Goal: Transaction & Acquisition: Subscribe to service/newsletter

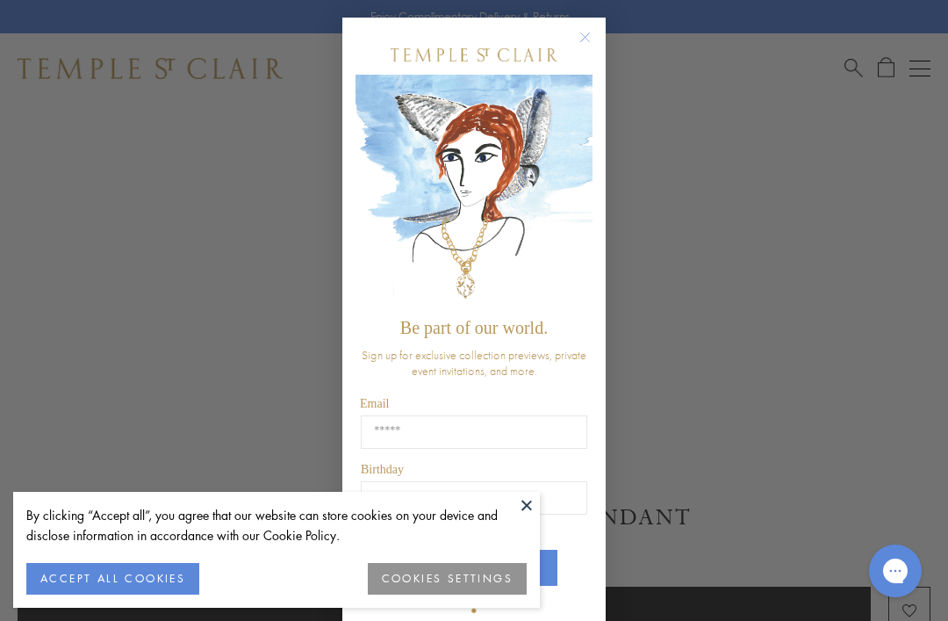
click at [393, 443] on input "Email" at bounding box center [474, 431] width 227 height 33
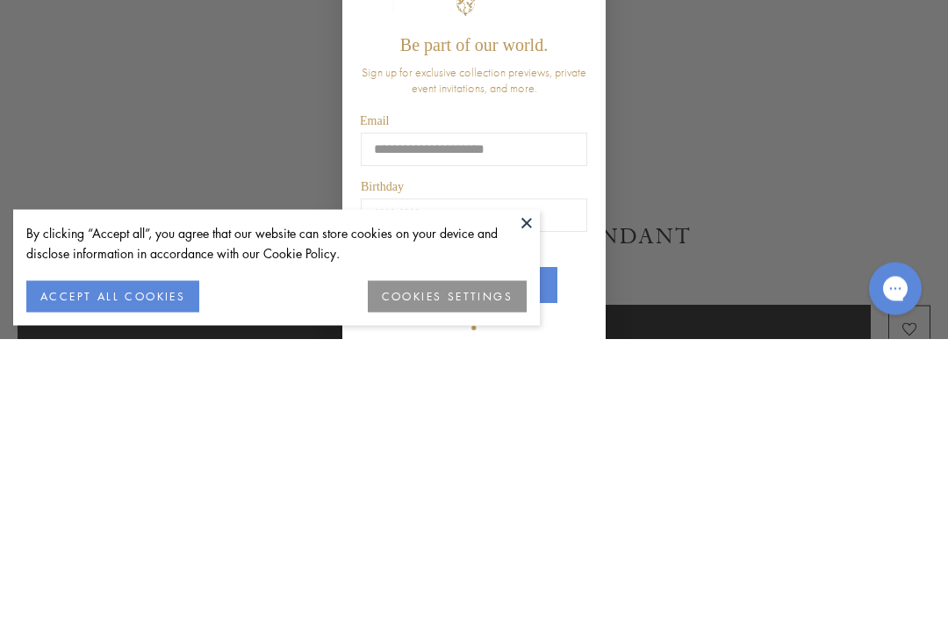
type input "**********"
click at [385, 481] on input "Birthday" at bounding box center [474, 497] width 227 height 33
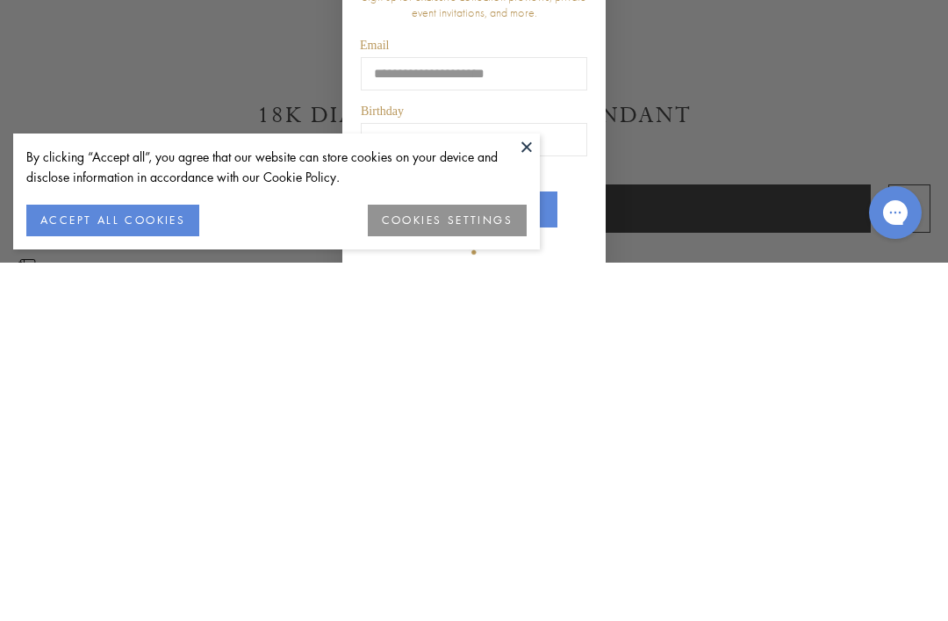
type input "*****"
click at [518, 492] on button at bounding box center [527, 505] width 26 height 26
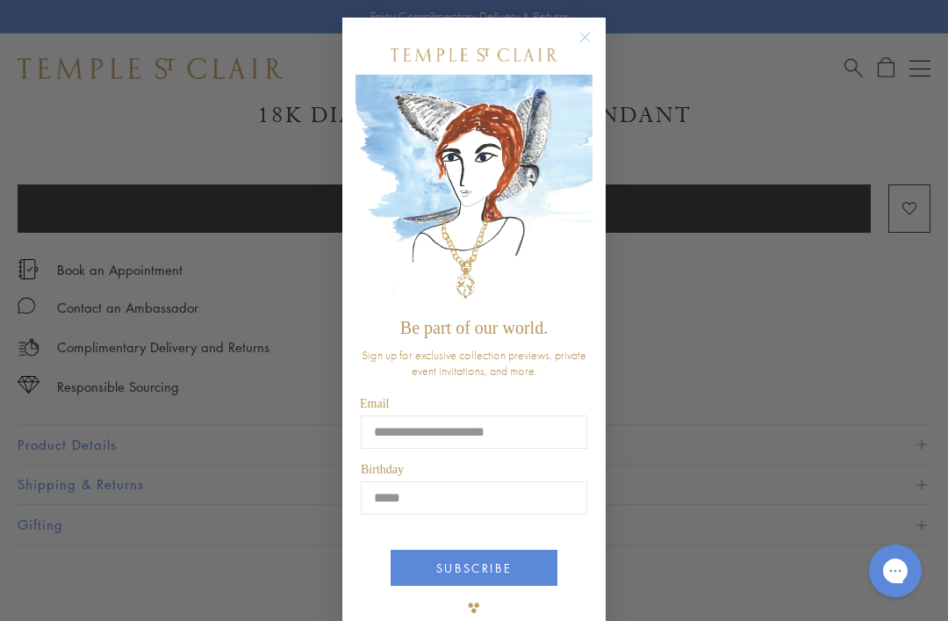
scroll to position [954, 0]
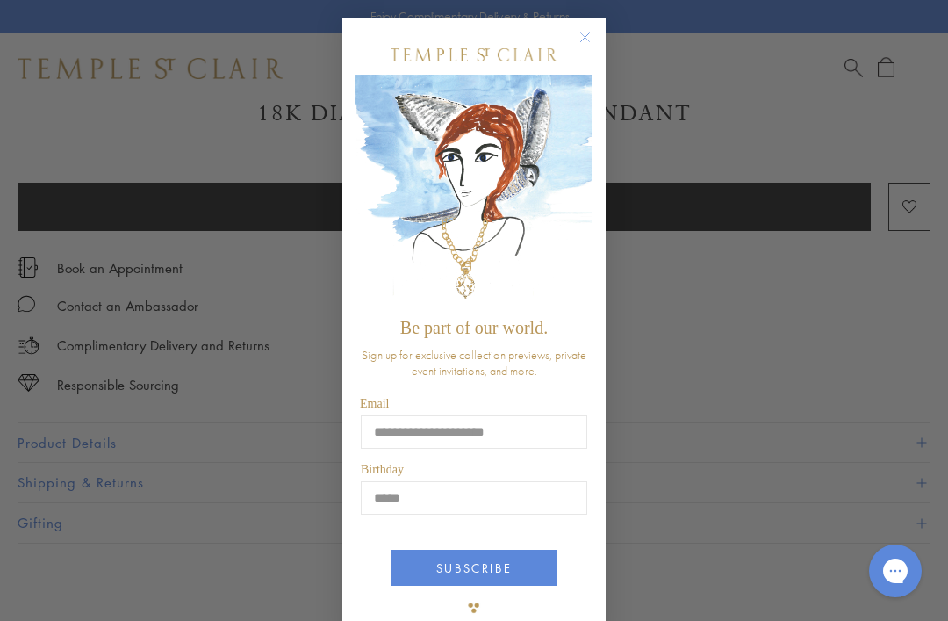
click at [440, 572] on button "SUBSCRIBE" at bounding box center [474, 568] width 167 height 36
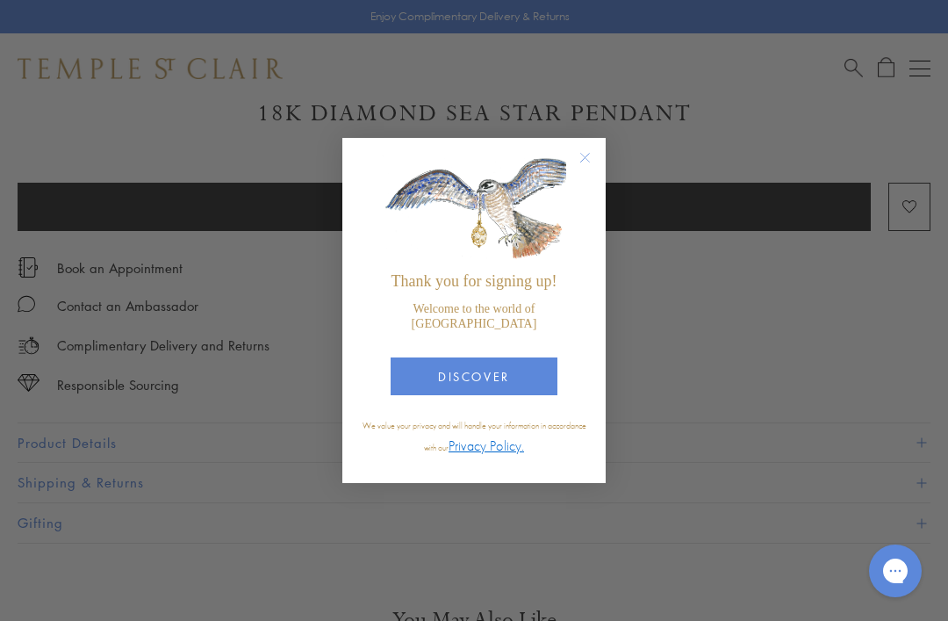
click at [514, 395] on button "DISCOVER" at bounding box center [474, 376] width 167 height 38
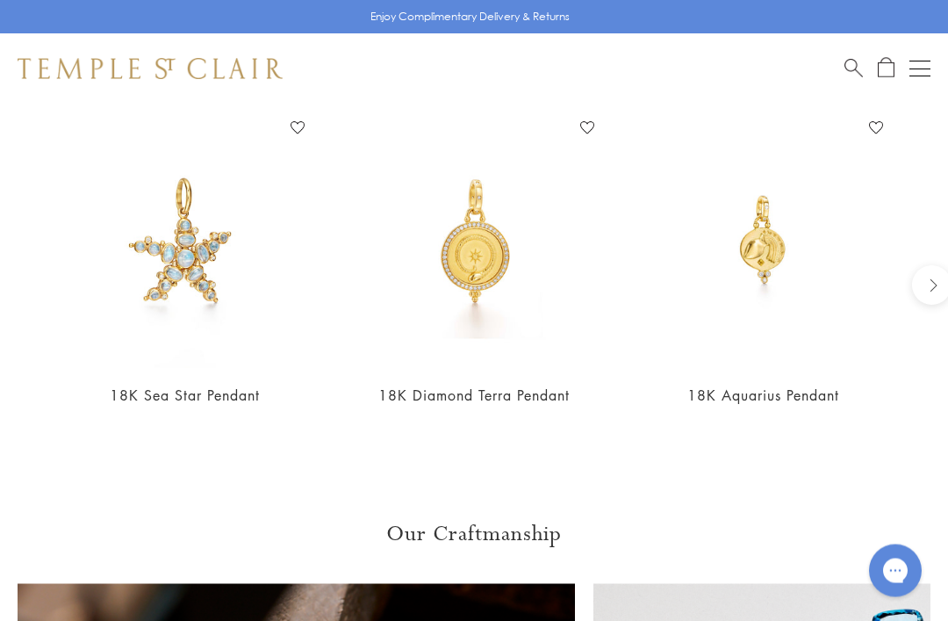
scroll to position [1508, 0]
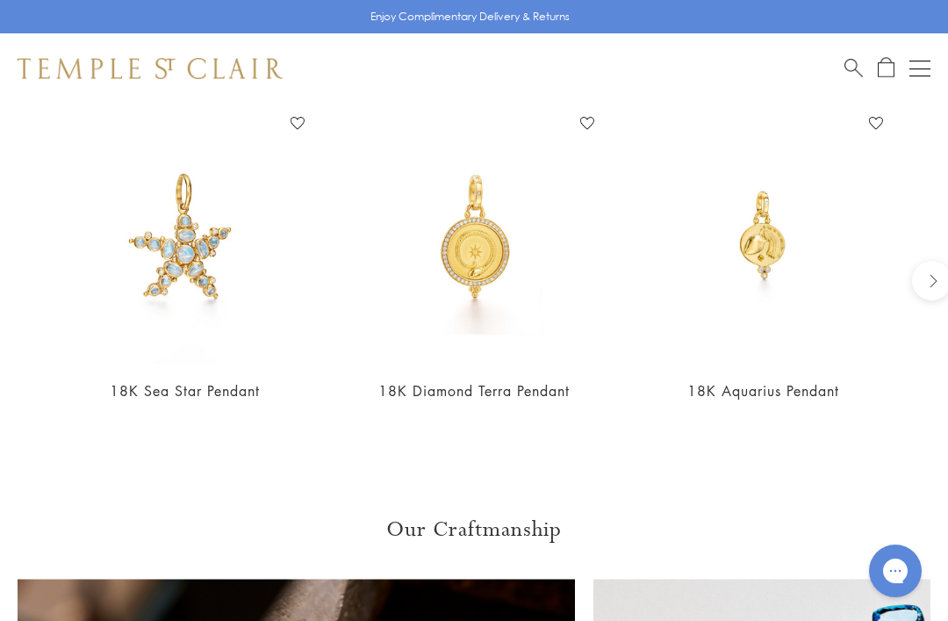
click at [918, 65] on button "Open navigation" at bounding box center [920, 68] width 21 height 21
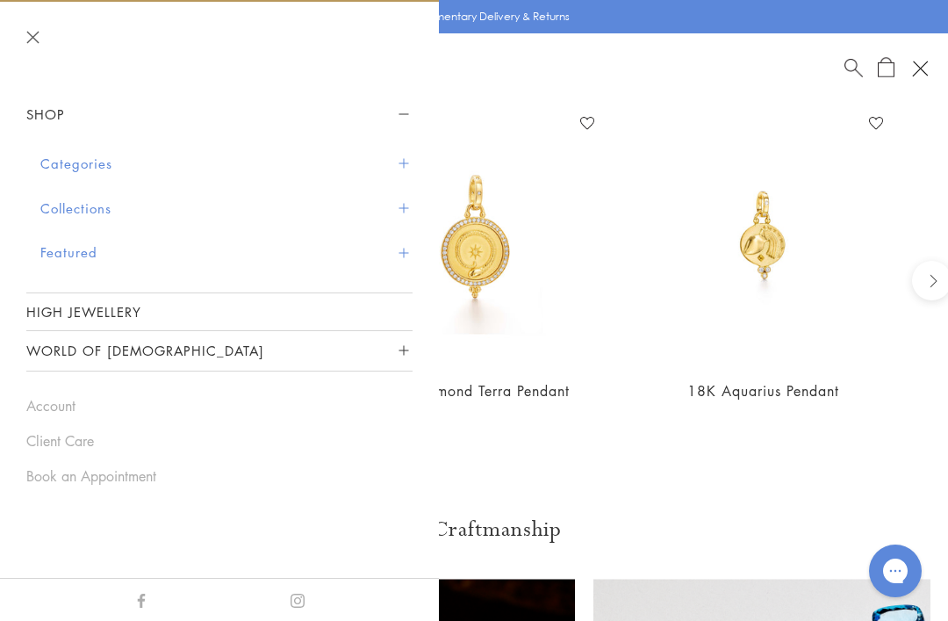
click at [71, 201] on button "Collections" at bounding box center [226, 208] width 372 height 45
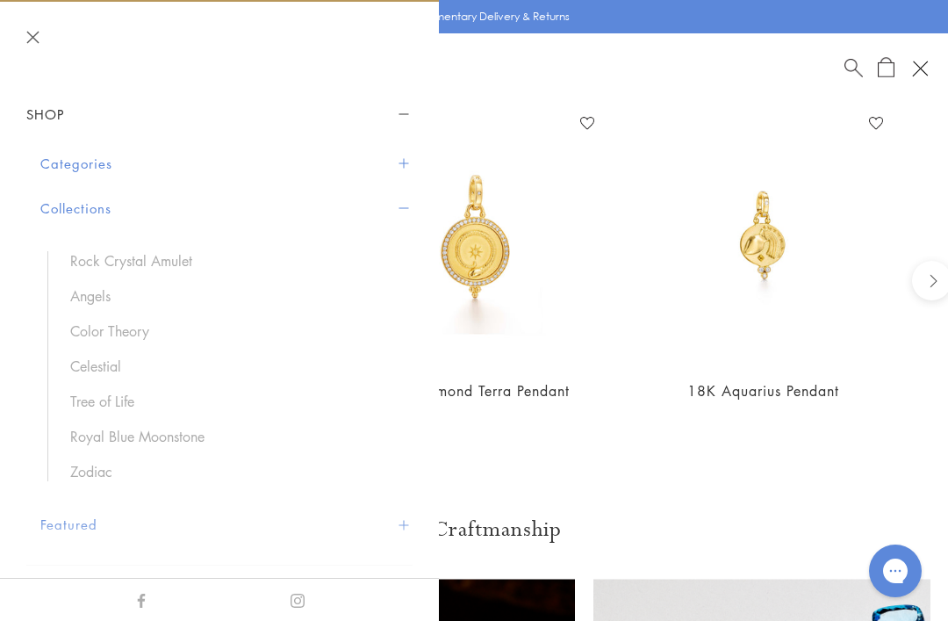
click at [66, 167] on button "Categories" at bounding box center [226, 163] width 372 height 45
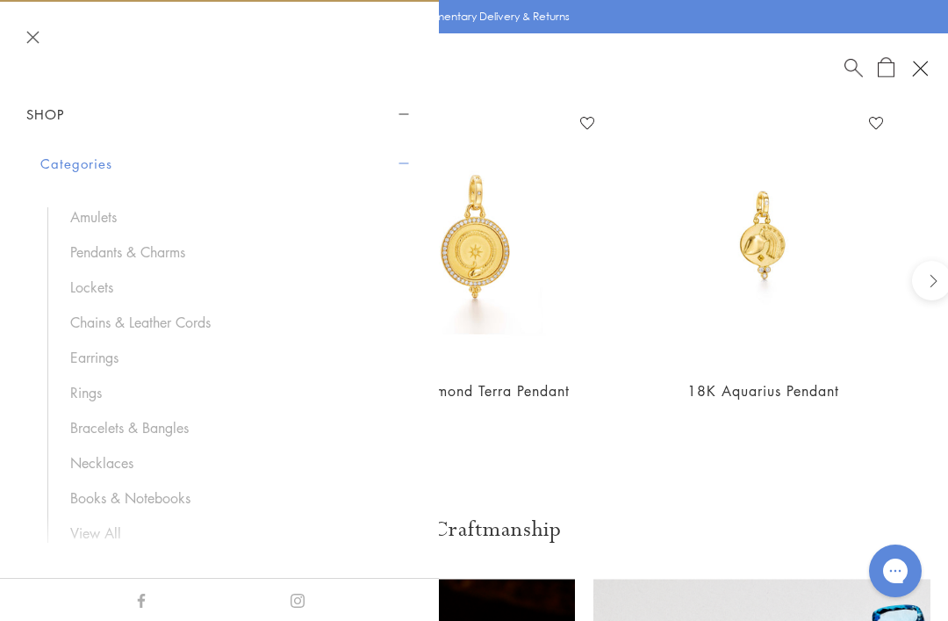
click at [99, 256] on link "Pendants & Charms" at bounding box center [232, 251] width 325 height 19
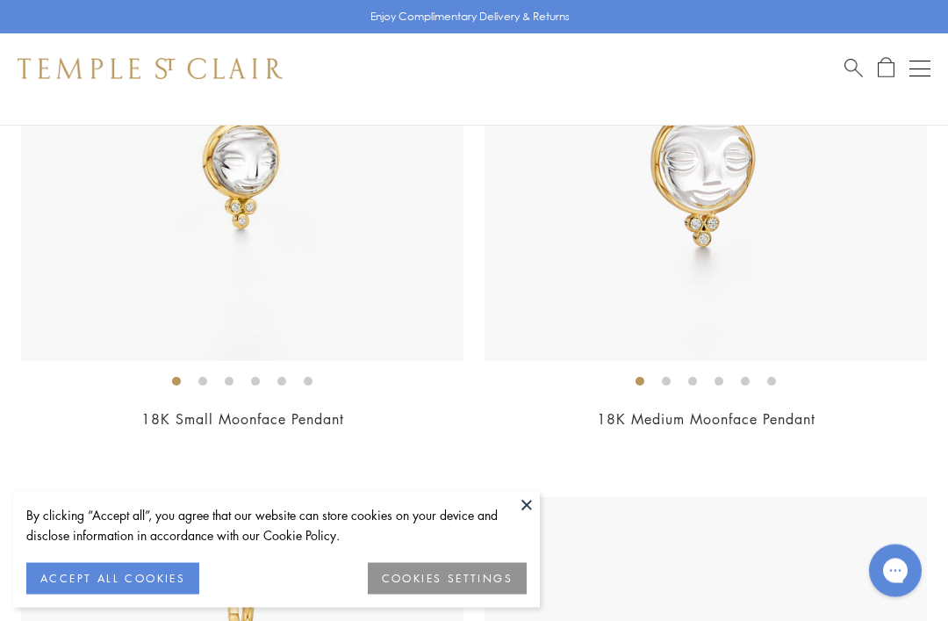
scroll to position [6768, 0]
click at [923, 76] on button "Open navigation" at bounding box center [920, 68] width 21 height 21
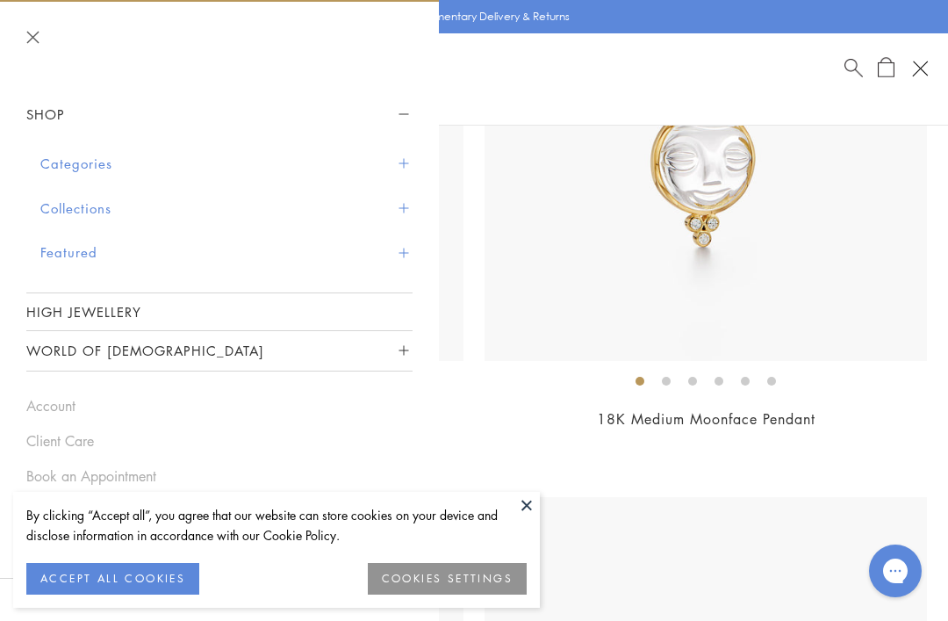
click at [56, 170] on button "Categories" at bounding box center [226, 163] width 372 height 45
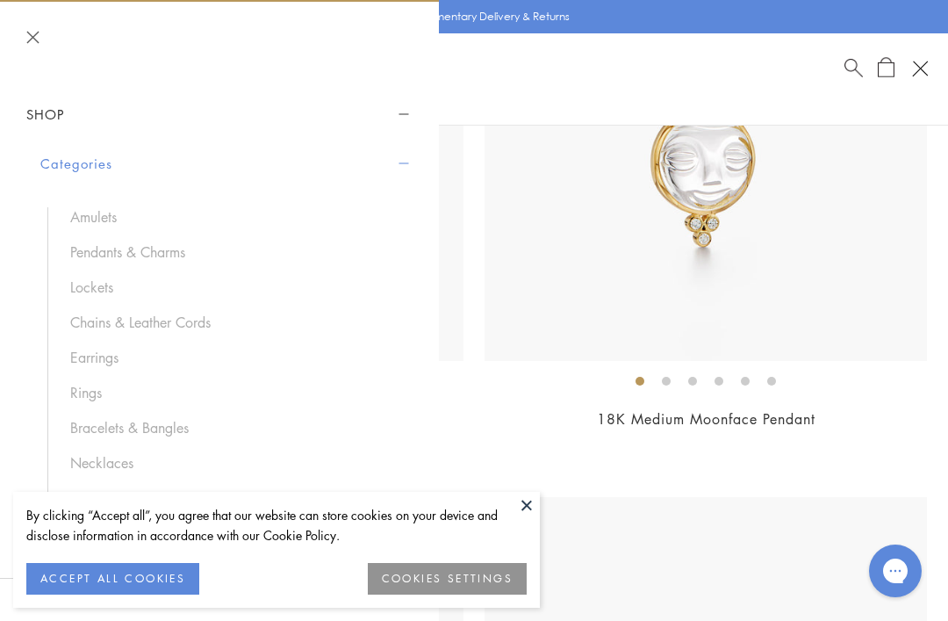
click at [127, 324] on link "Chains & Leather Cords" at bounding box center [232, 322] width 325 height 19
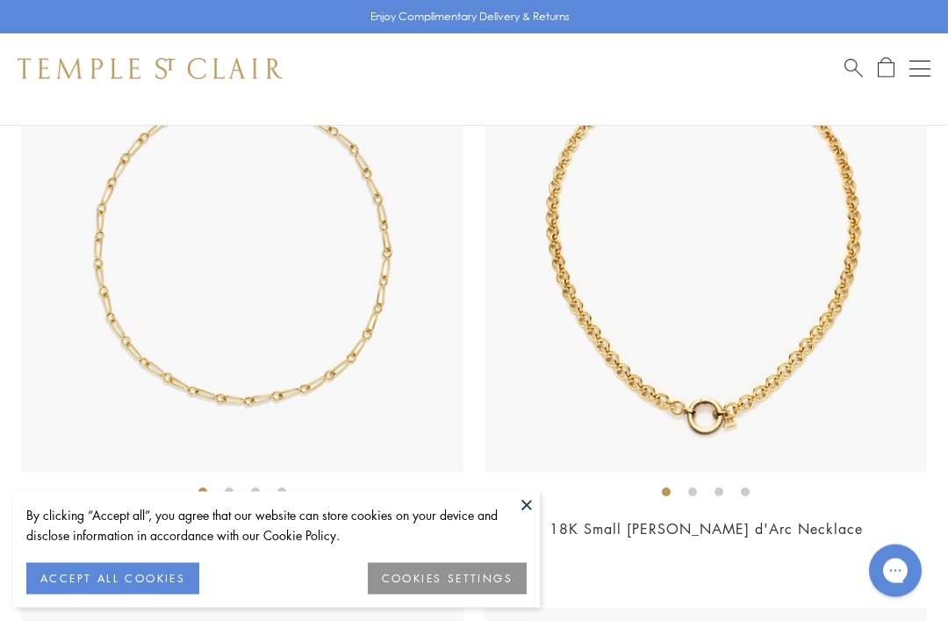
scroll to position [861, 0]
